Goal: Information Seeking & Learning: Check status

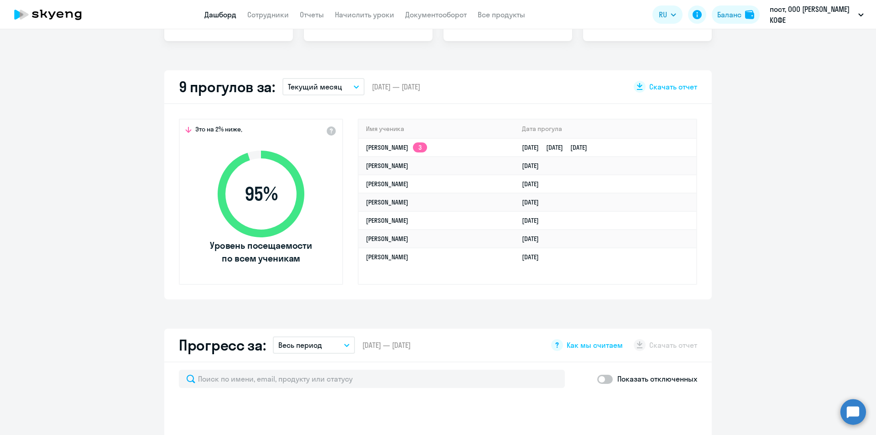
scroll to position [228, 0]
click at [345, 87] on button "Текущий месяц" at bounding box center [324, 85] width 82 height 17
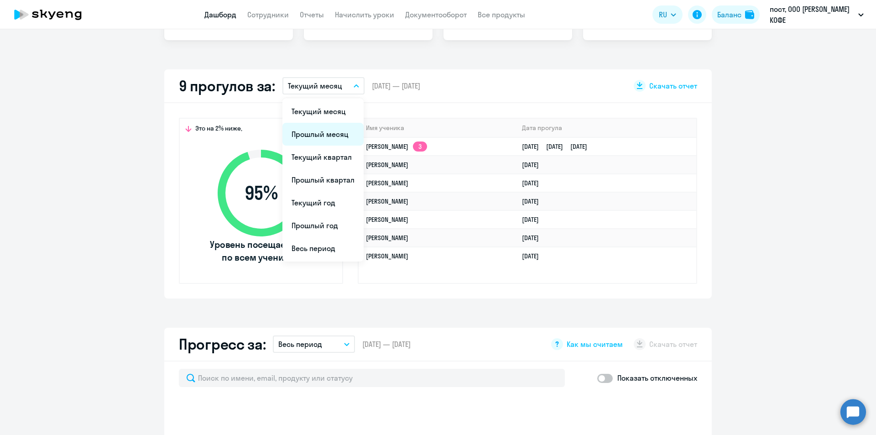
click at [332, 136] on li "Прошлый месяц" at bounding box center [323, 134] width 81 height 23
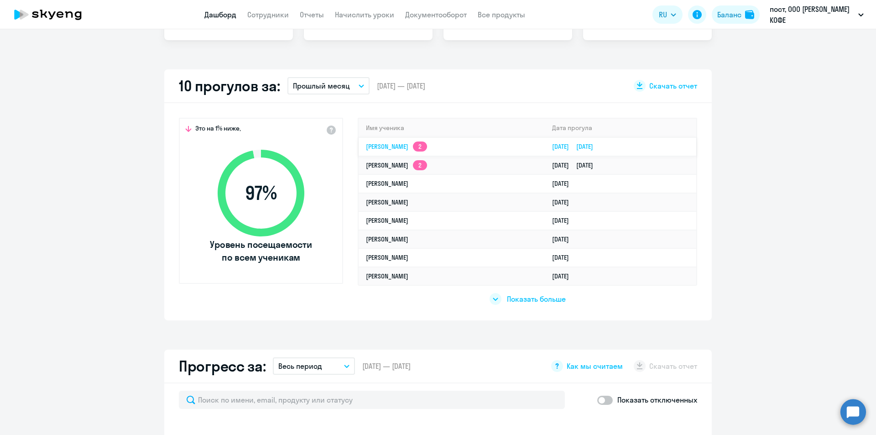
click at [433, 152] on td "[PERSON_NAME] 2" at bounding box center [452, 146] width 186 height 19
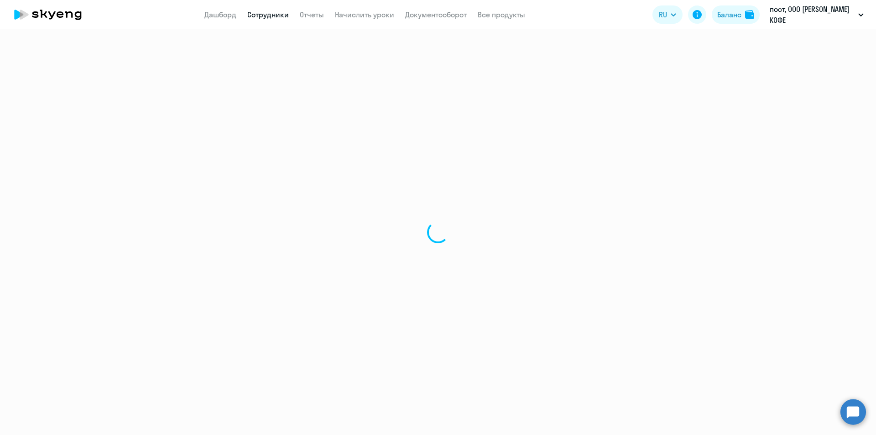
select select "english"
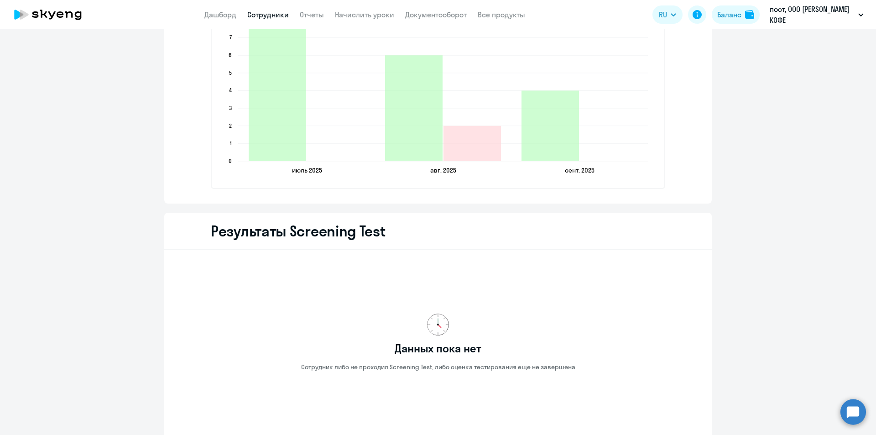
scroll to position [1232, 0]
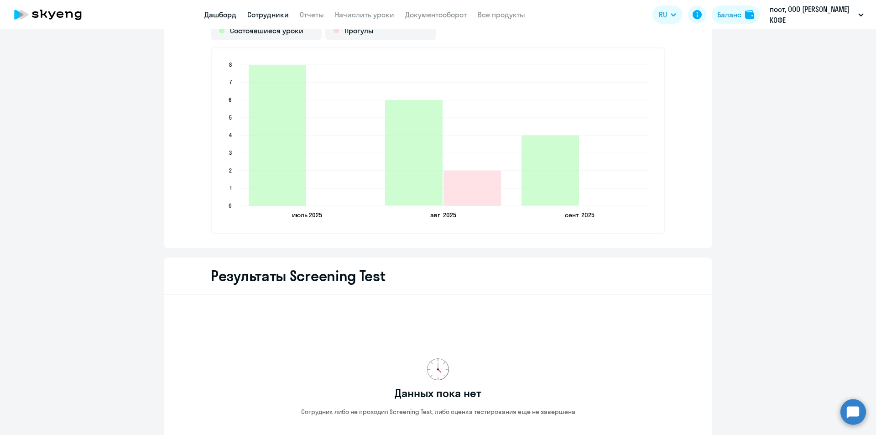
click at [216, 14] on link "Дашборд" at bounding box center [220, 14] width 32 height 9
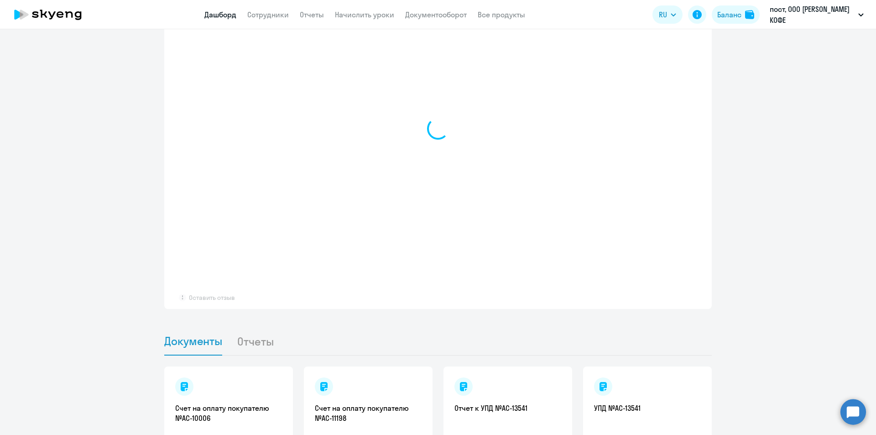
select select "30"
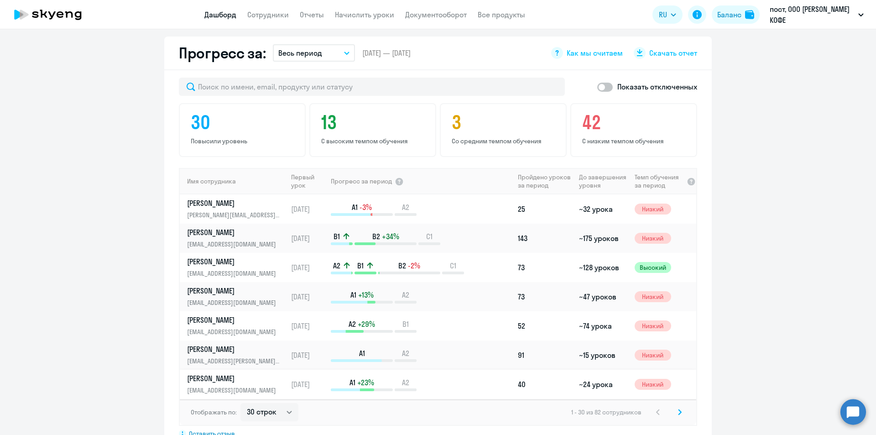
scroll to position [427, 0]
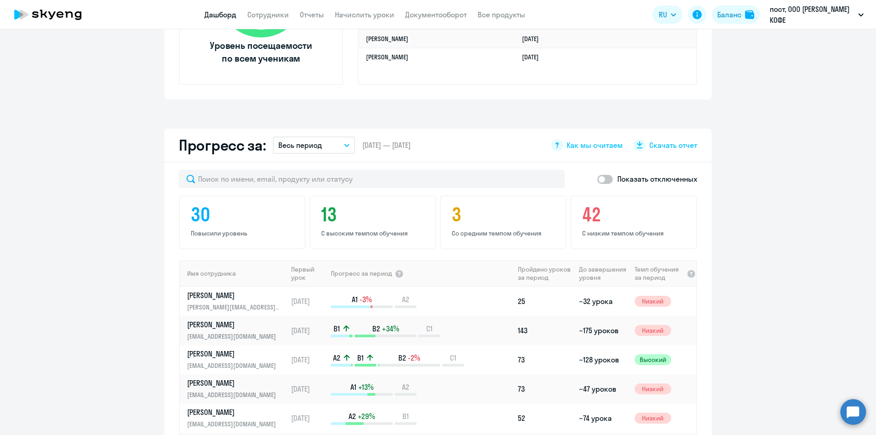
click at [224, 14] on link "Дашборд" at bounding box center [220, 14] width 32 height 9
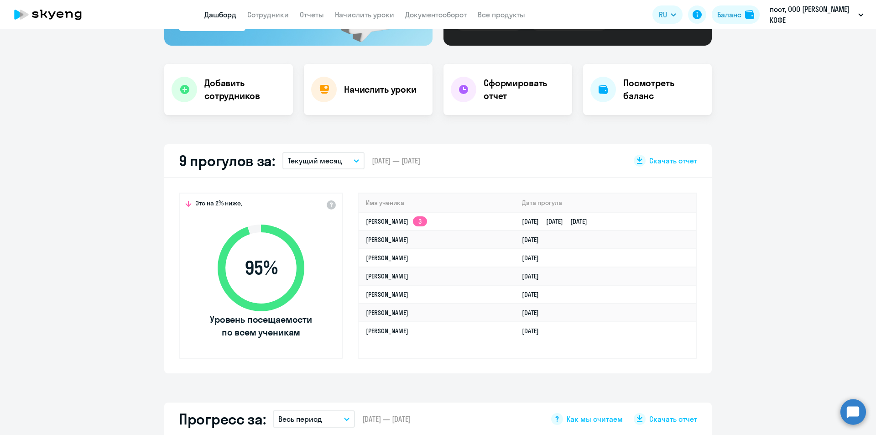
scroll to position [0, 0]
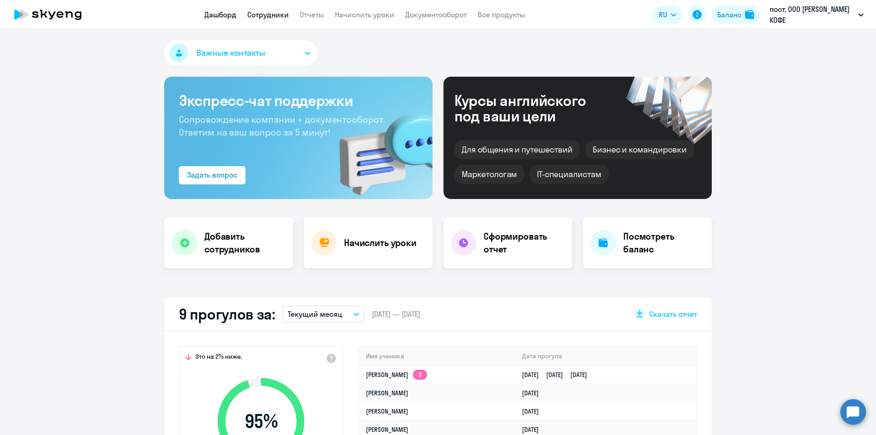
click at [279, 16] on link "Сотрудники" at bounding box center [268, 14] width 42 height 9
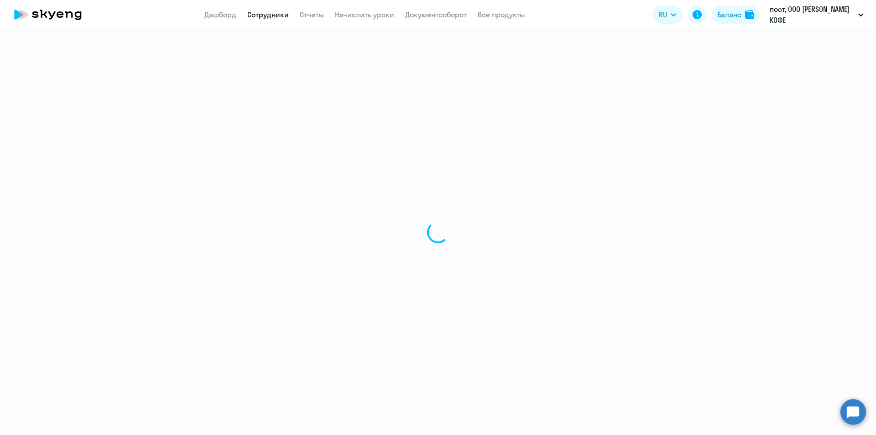
select select "30"
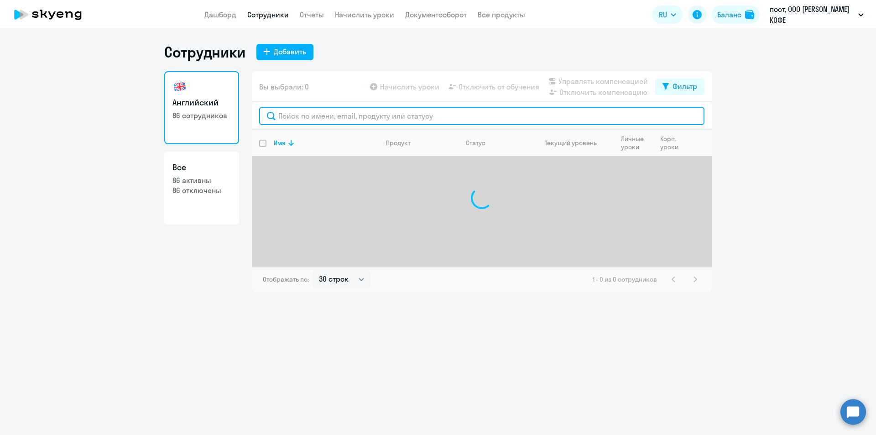
click at [407, 121] on input "text" at bounding box center [481, 116] width 445 height 18
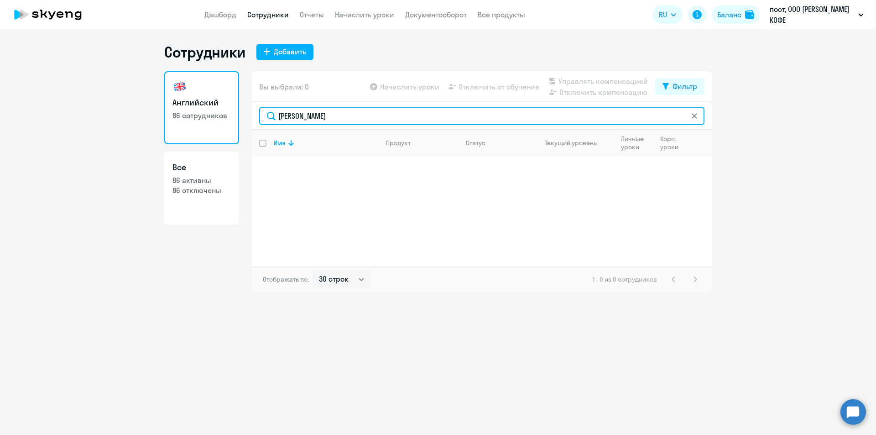
type input "[PERSON_NAME]"
